Goal: Complete application form

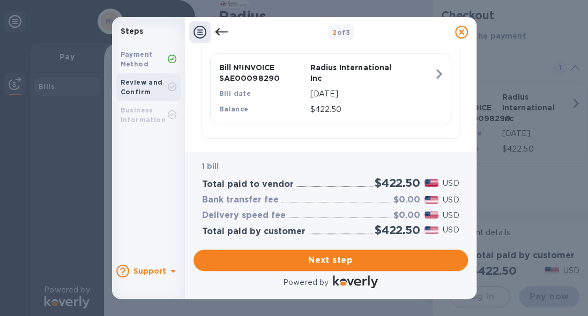
scroll to position [274, 0]
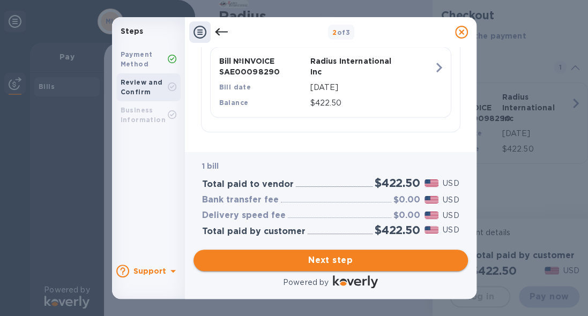
click at [339, 265] on span "Next step" at bounding box center [330, 260] width 257 height 13
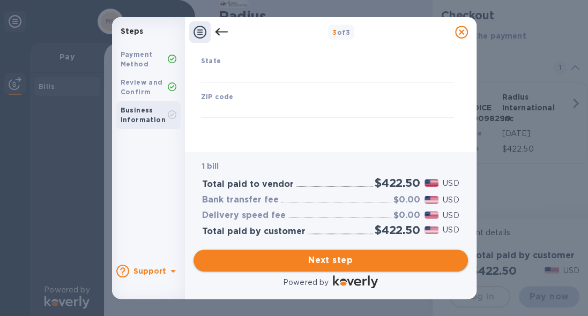
type input "[GEOGRAPHIC_DATA]"
click at [352, 258] on span "Next step" at bounding box center [330, 260] width 257 height 13
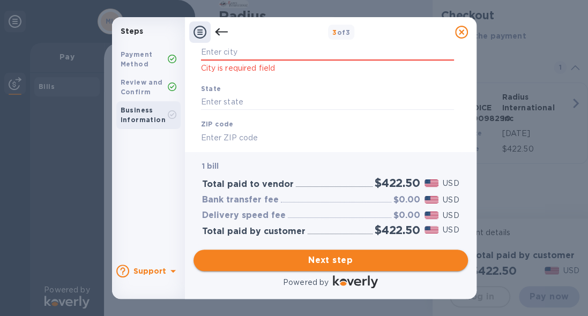
scroll to position [245, 0]
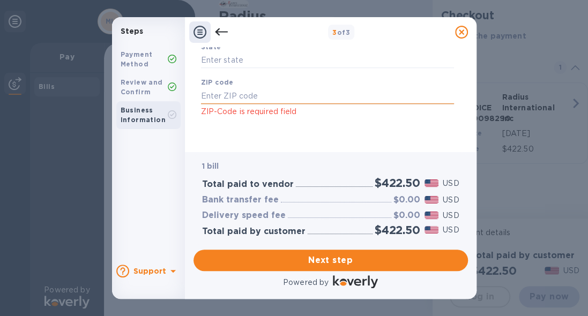
click at [230, 95] on input "text" at bounding box center [327, 96] width 253 height 16
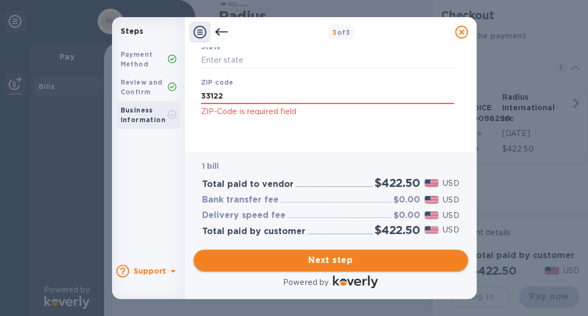
type input "33122"
click at [347, 263] on span "Next step" at bounding box center [330, 260] width 257 height 13
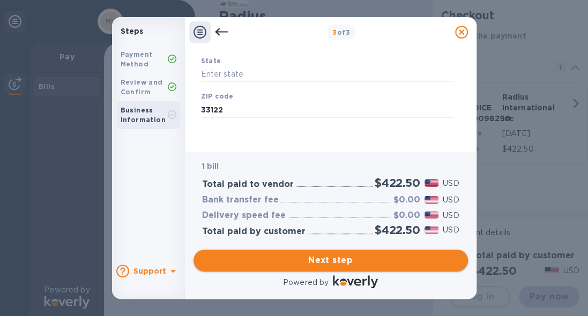
scroll to position [230, 0]
click at [347, 263] on span "Next step" at bounding box center [330, 260] width 257 height 13
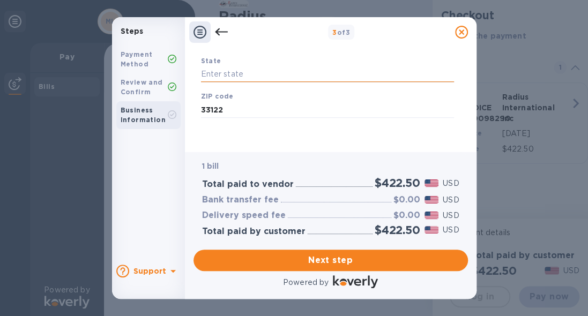
click at [243, 77] on input "text" at bounding box center [327, 74] width 253 height 16
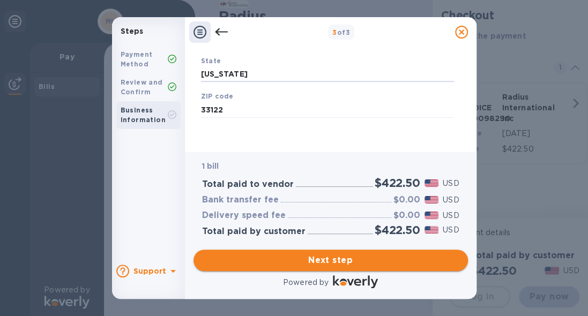
type input "[US_STATE]"
click at [342, 261] on span "Next step" at bounding box center [330, 260] width 257 height 13
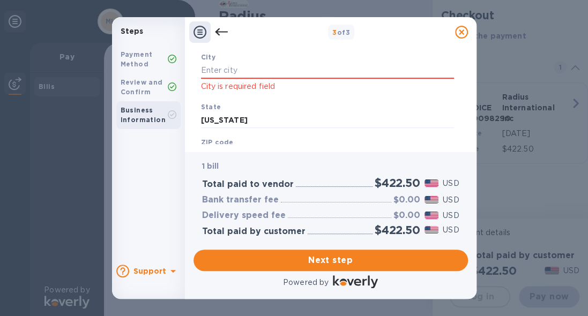
scroll to position [174, 0]
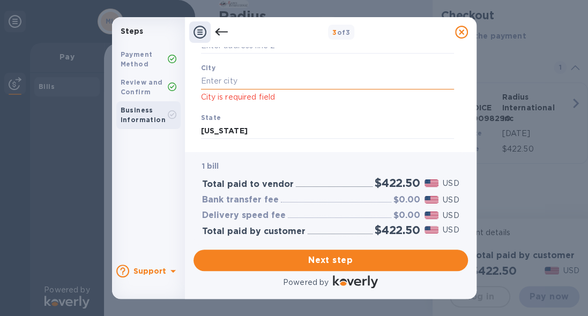
click at [260, 83] on input "text" at bounding box center [327, 81] width 253 height 16
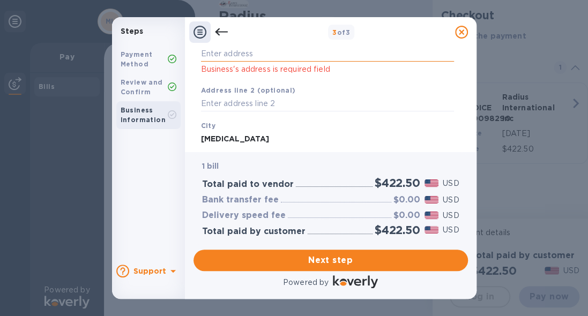
scroll to position [66, 0]
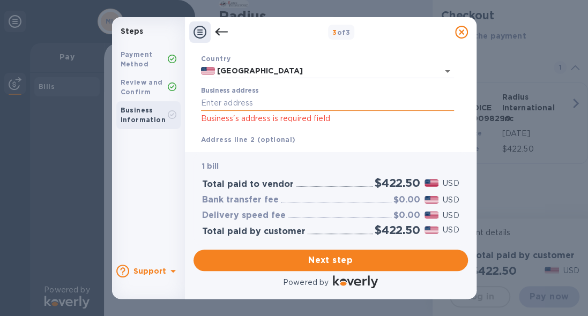
type input "[MEDICAL_DATA]"
click at [291, 104] on input "Business address" at bounding box center [327, 103] width 253 height 16
type input "[STREET_ADDRESS]"
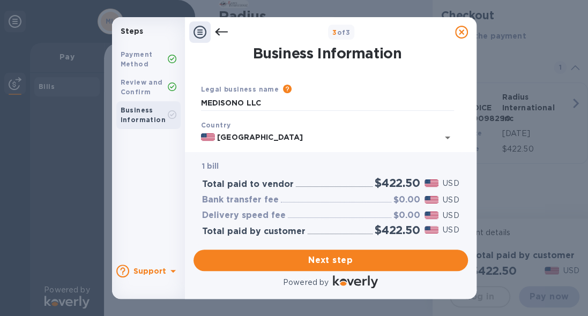
scroll to position [8, 0]
drag, startPoint x: 467, startPoint y: 63, endPoint x: 467, endPoint y: 72, distance: 8.6
click at [467, 72] on div "Business Information Legal business name Please provide the legal name that app…" at bounding box center [330, 99] width 291 height 105
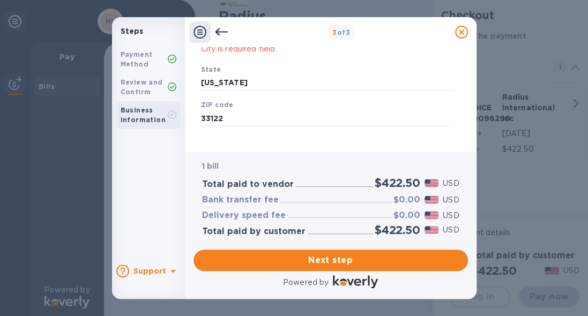
scroll to position [230, 0]
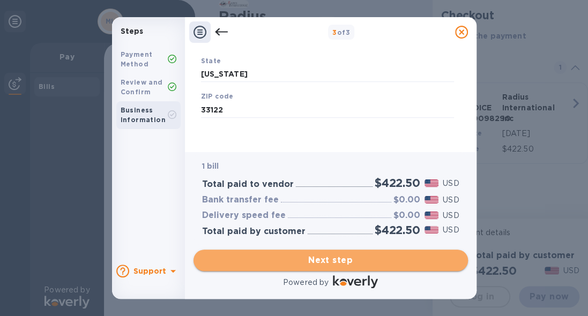
click at [356, 264] on span "Next step" at bounding box center [330, 260] width 257 height 13
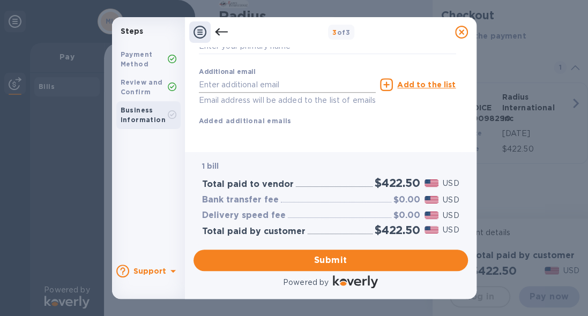
click at [243, 77] on input "text" at bounding box center [287, 85] width 177 height 16
type input "[EMAIL_ADDRESS][PERSON_NAME][DOMAIN_NAME]"
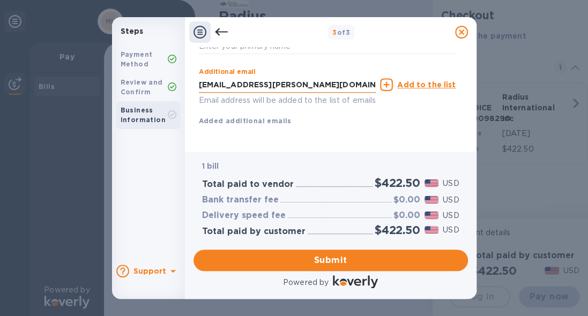
type input "[PERSON_NAME]"
type input "3054063931"
type input "[EMAIL_ADDRESS][PERSON_NAME][DOMAIN_NAME]"
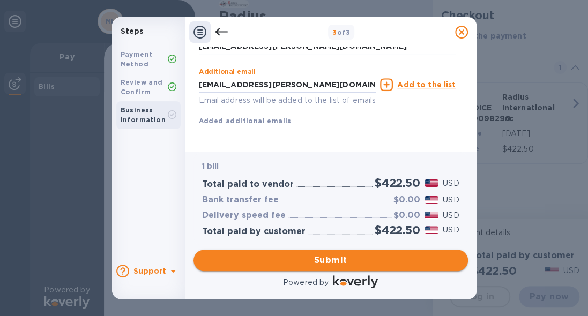
click at [343, 261] on span "Submit" at bounding box center [330, 260] width 257 height 13
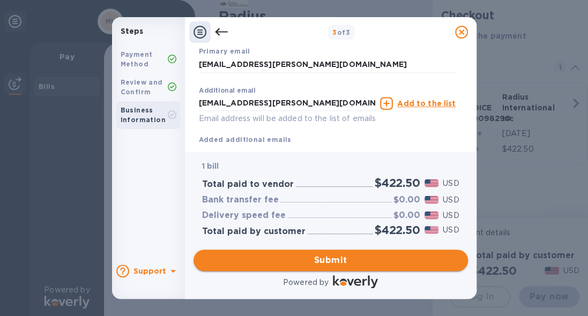
scroll to position [259, 0]
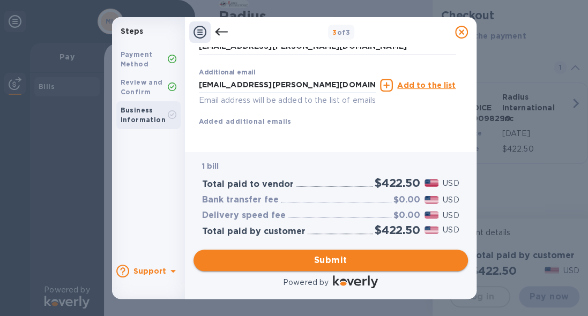
click at [343, 261] on span "Submit" at bounding box center [330, 260] width 257 height 13
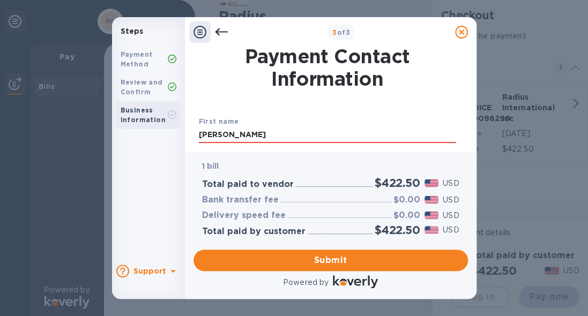
scroll to position [54, 0]
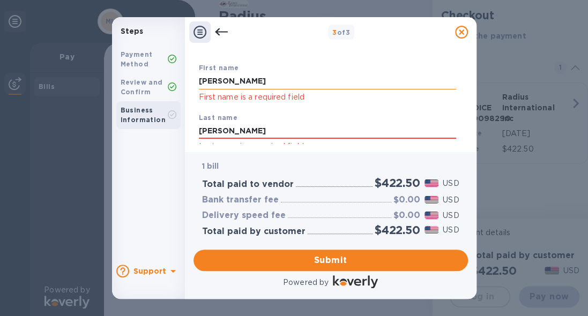
click at [250, 80] on input "[PERSON_NAME]" at bounding box center [327, 81] width 257 height 16
drag, startPoint x: 255, startPoint y: 81, endPoint x: 176, endPoint y: 85, distance: 79.4
click at [176, 85] on div "Steps Payment Method Review and Confirm Business Information Support 3 of 3 Pay…" at bounding box center [294, 158] width 364 height 282
type input "Yurisleidis"
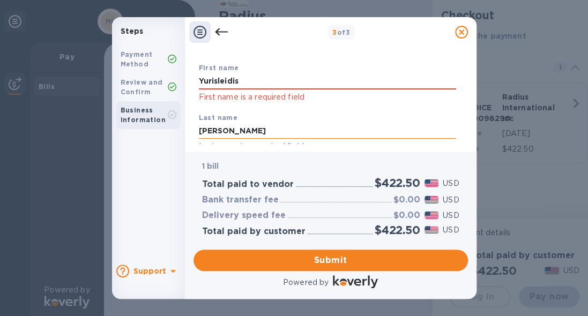
click at [241, 134] on input "[PERSON_NAME]" at bounding box center [327, 131] width 257 height 16
drag, startPoint x: 243, startPoint y: 133, endPoint x: 192, endPoint y: 135, distance: 50.9
click at [192, 135] on div "Payment Contact Information First name Yurisleidis First name is a required fie…" at bounding box center [330, 99] width 291 height 105
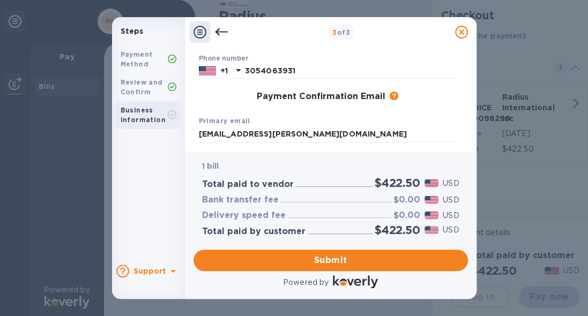
scroll to position [261, 0]
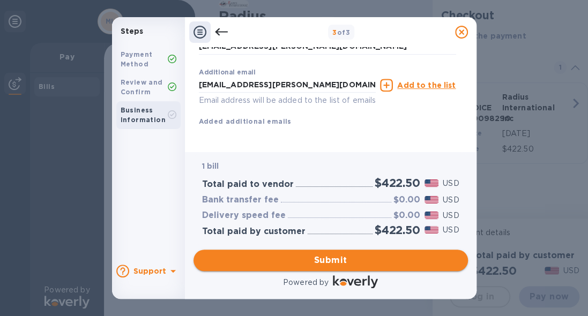
type input "[PERSON_NAME]"
click at [356, 256] on span "Submit" at bounding box center [330, 260] width 257 height 13
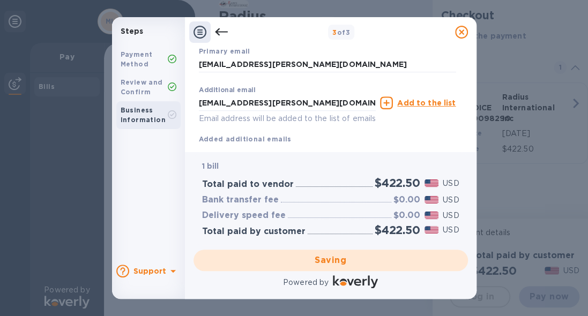
scroll to position [126, 0]
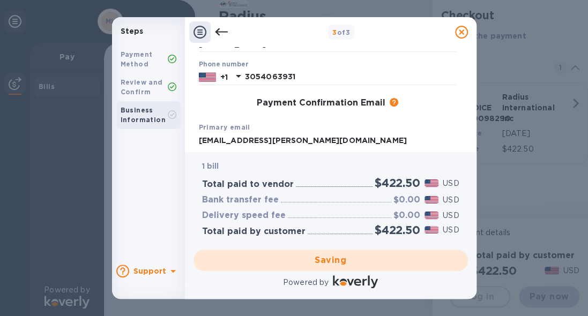
checkbox input "false"
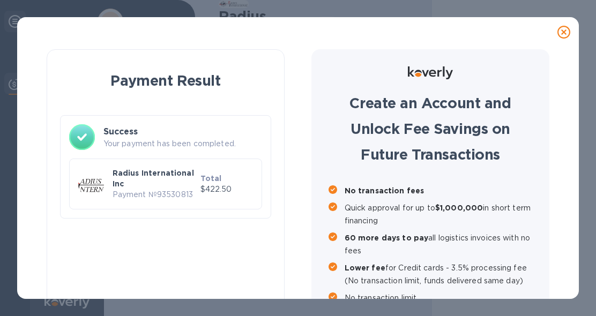
scroll to position [59, 0]
